Goal: Navigation & Orientation: Find specific page/section

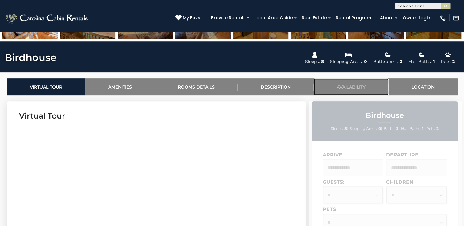
click at [354, 86] on link "Availability" at bounding box center [351, 86] width 75 height 17
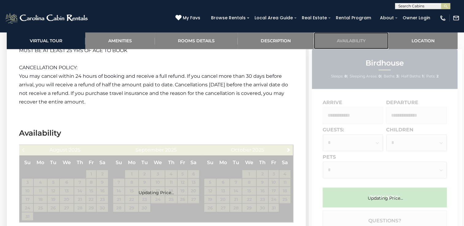
scroll to position [1026, 0]
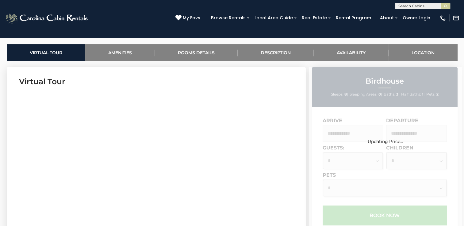
scroll to position [276, 0]
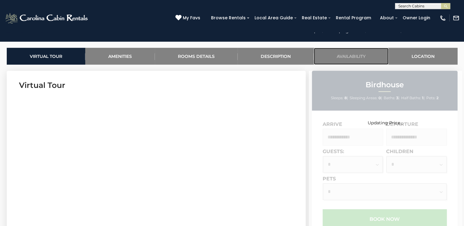
click at [350, 55] on link "Availability" at bounding box center [351, 56] width 75 height 17
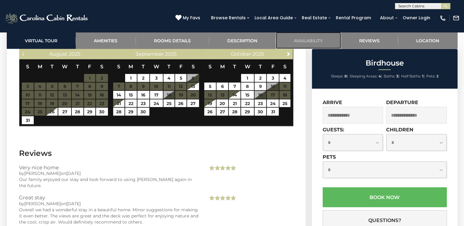
scroll to position [1053, 0]
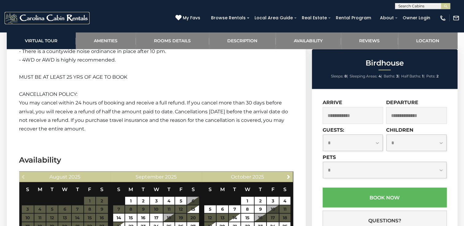
click at [43, 18] on img at bounding box center [47, 18] width 85 height 12
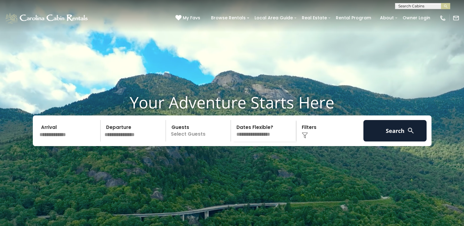
click at [407, 6] on input "text" at bounding box center [422, 7] width 54 height 6
type input "**********"
click at [443, 5] on img "submit" at bounding box center [445, 6] width 5 height 5
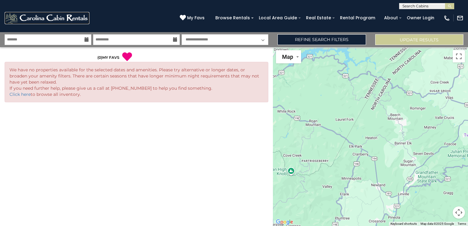
click at [70, 15] on img at bounding box center [47, 18] width 85 height 12
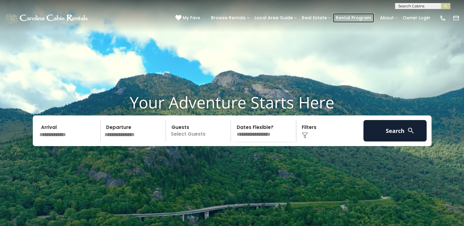
click at [356, 18] on link "Rental Program" at bounding box center [353, 18] width 41 height 10
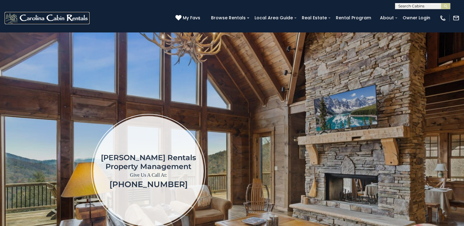
click at [40, 18] on img at bounding box center [47, 18] width 85 height 12
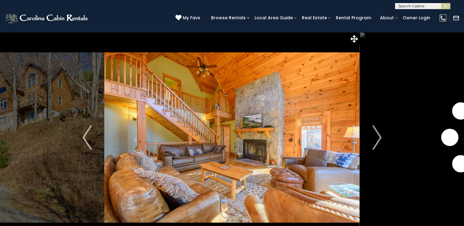
click at [441, 19] on img at bounding box center [442, 18] width 7 height 7
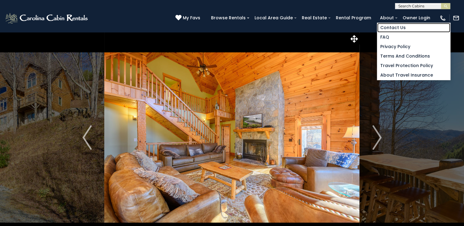
click at [389, 27] on link "Contact Us" at bounding box center [413, 28] width 73 height 10
